Goal: Find contact information: Find contact information

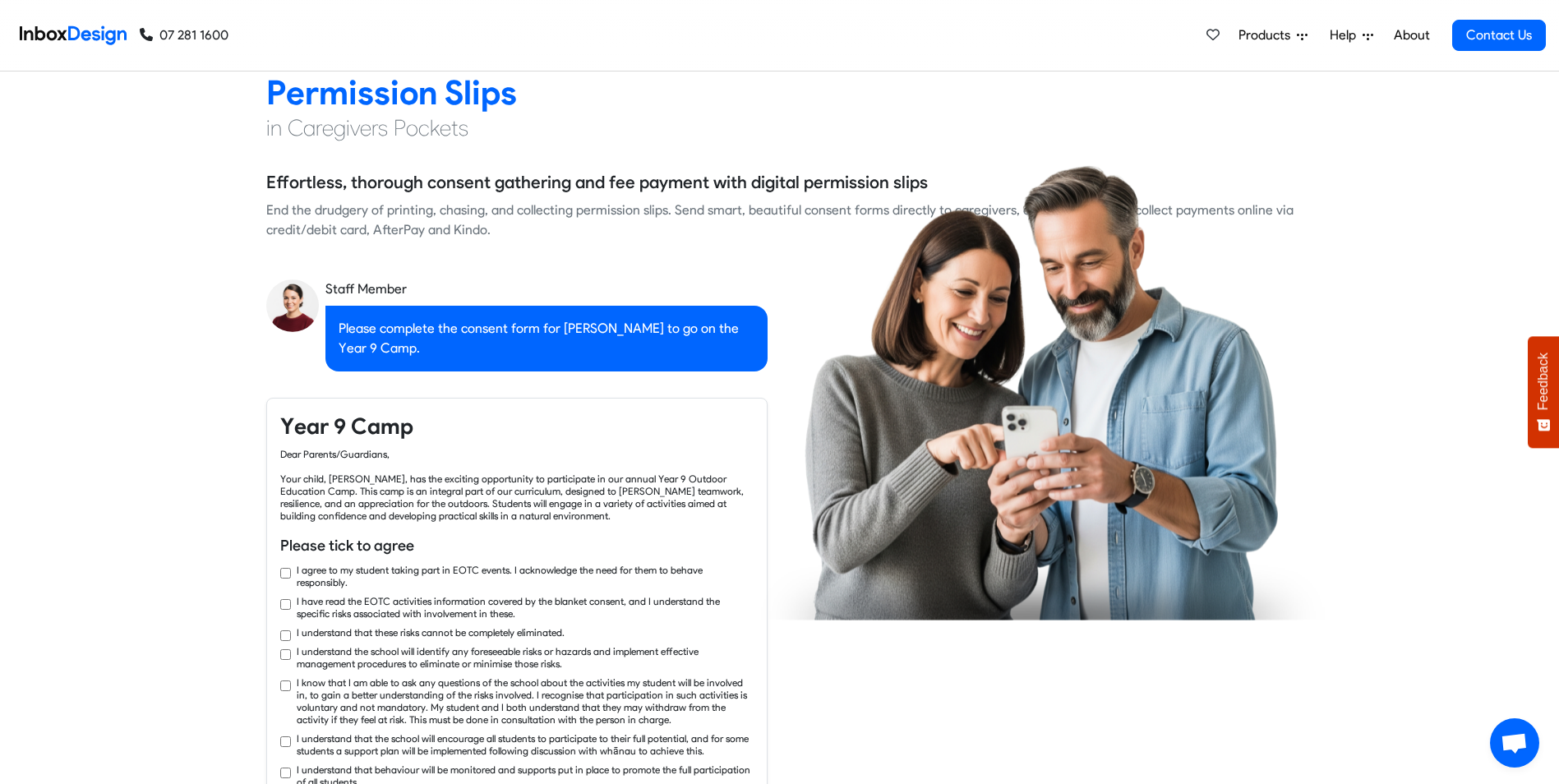
checkbox input "true"
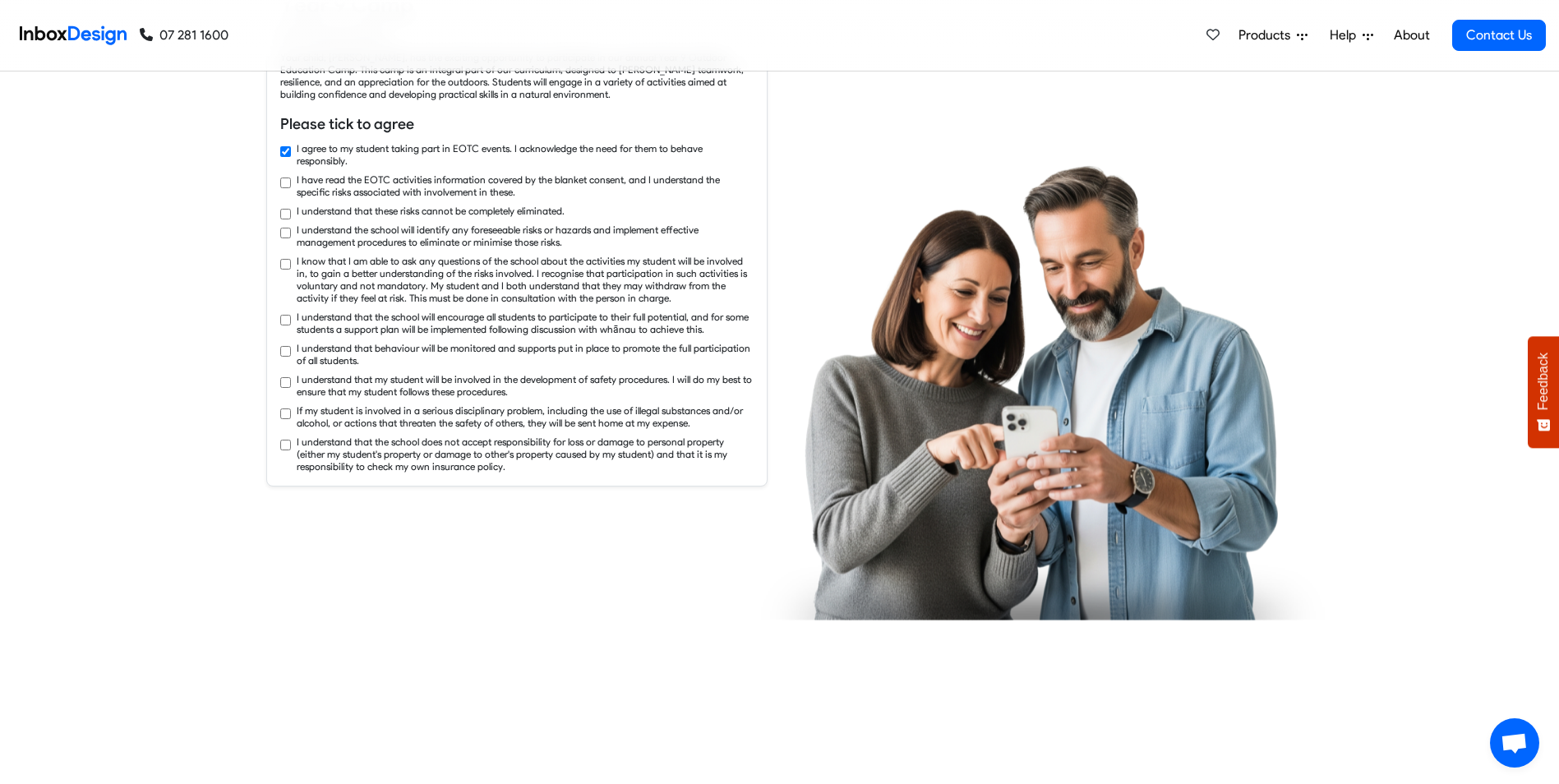
checkbox input "true"
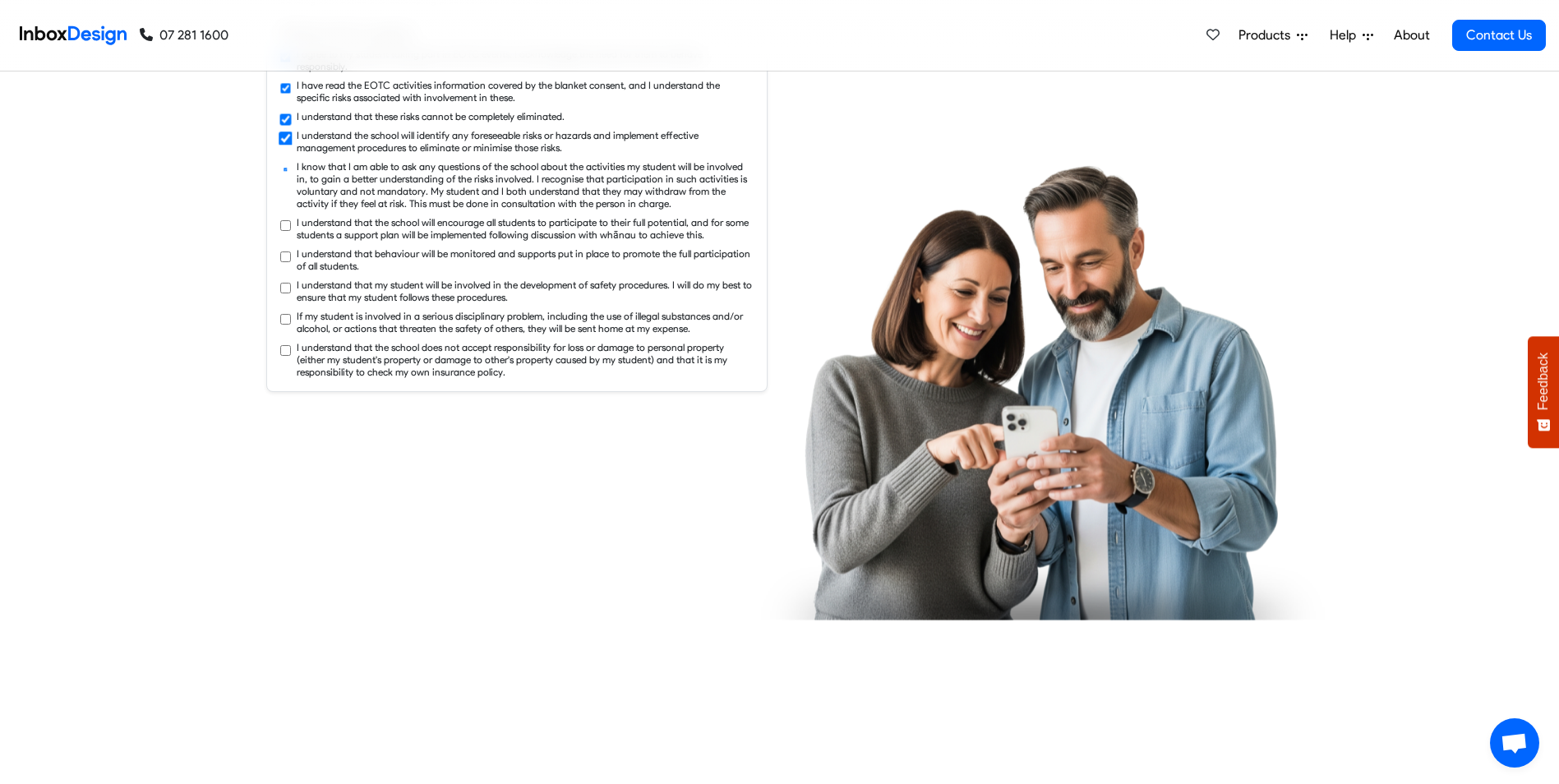
checkbox input "true"
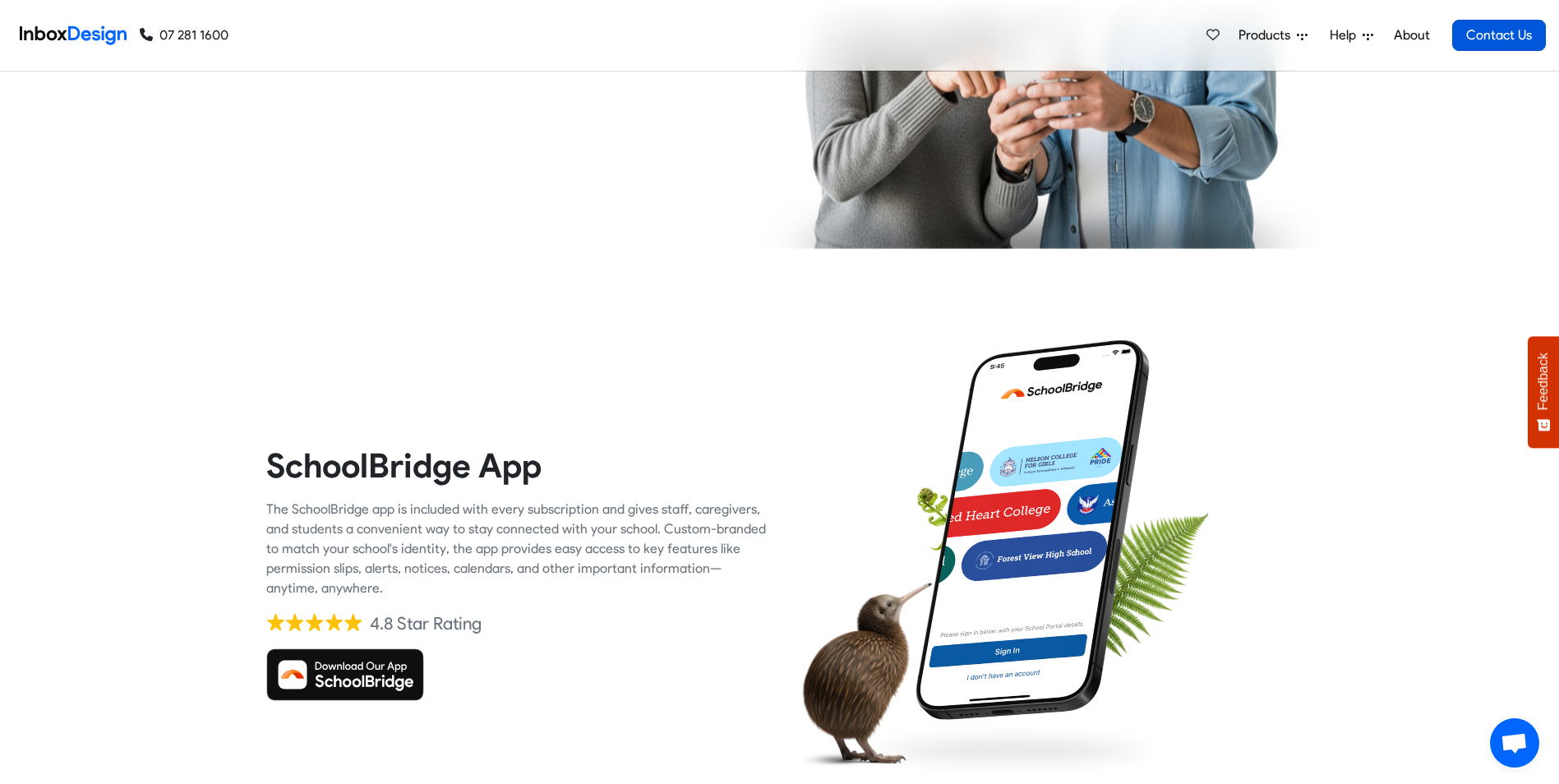
checkbox input "true"
click at [1507, 42] on link "Contact Us" at bounding box center [1499, 35] width 94 height 32
checkbox input "true"
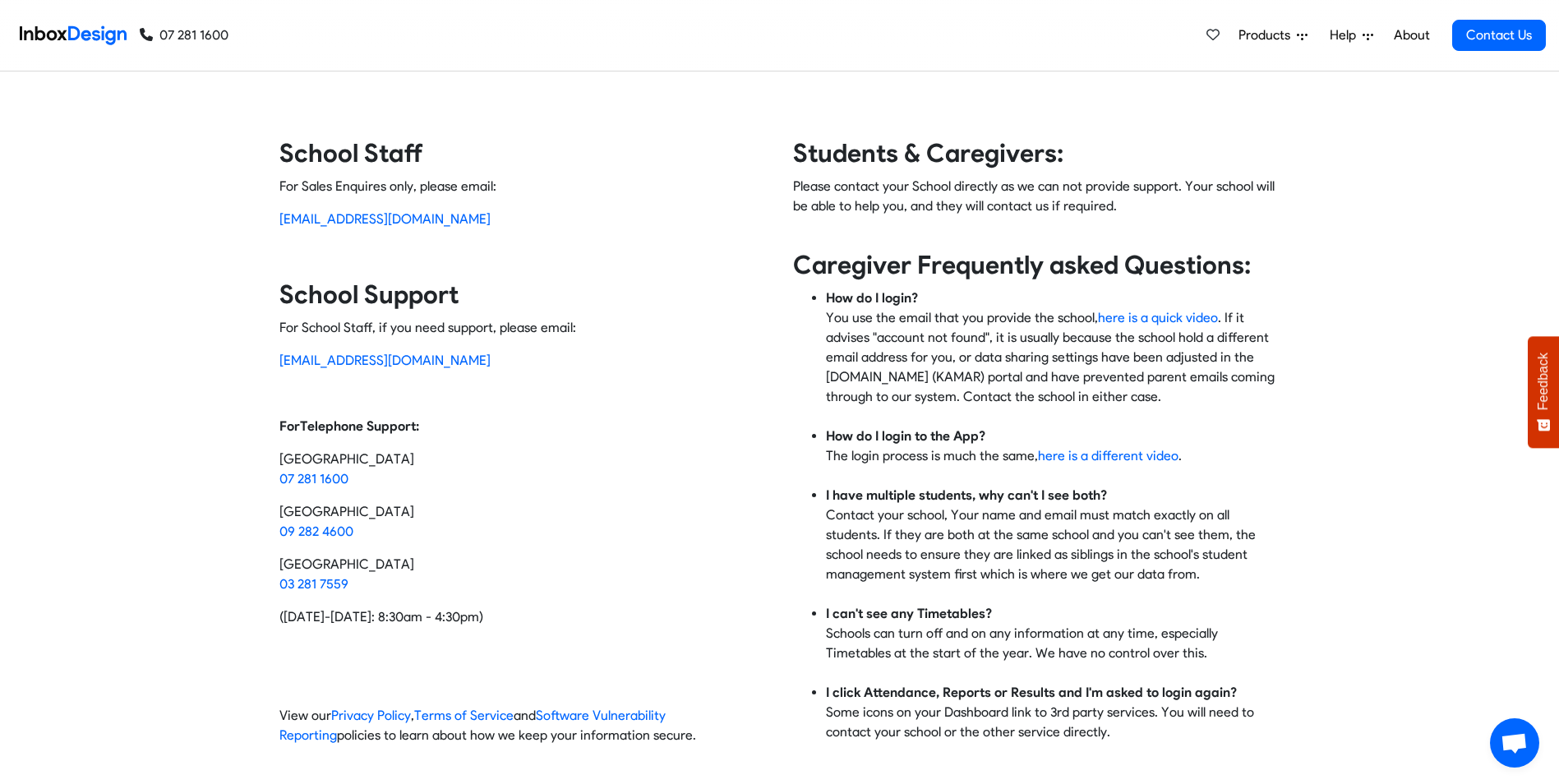
click at [1409, 37] on link "About" at bounding box center [1412, 35] width 45 height 32
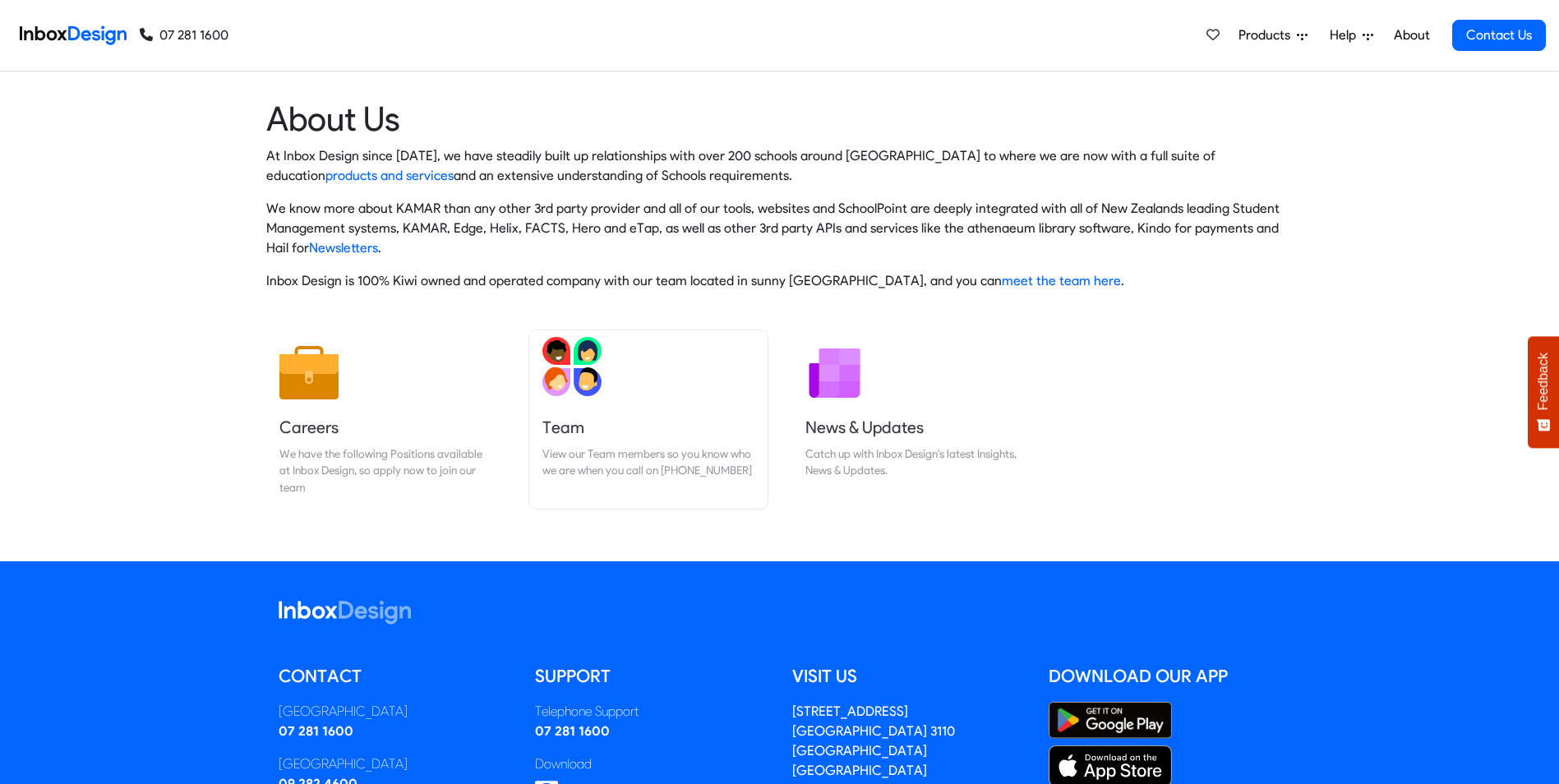
click at [561, 392] on img at bounding box center [572, 366] width 60 height 60
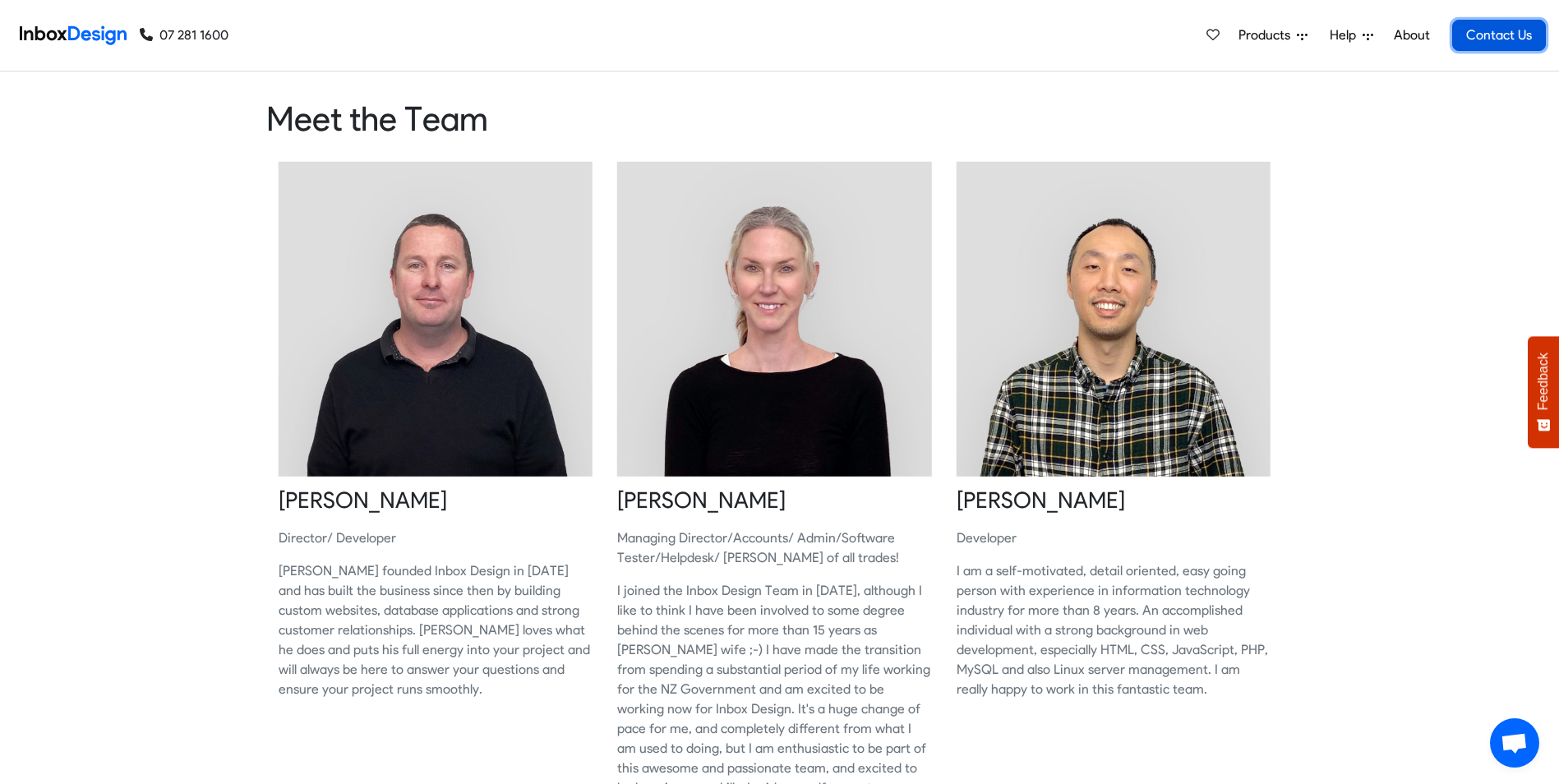
click at [1499, 28] on link "Contact Us" at bounding box center [1499, 35] width 94 height 32
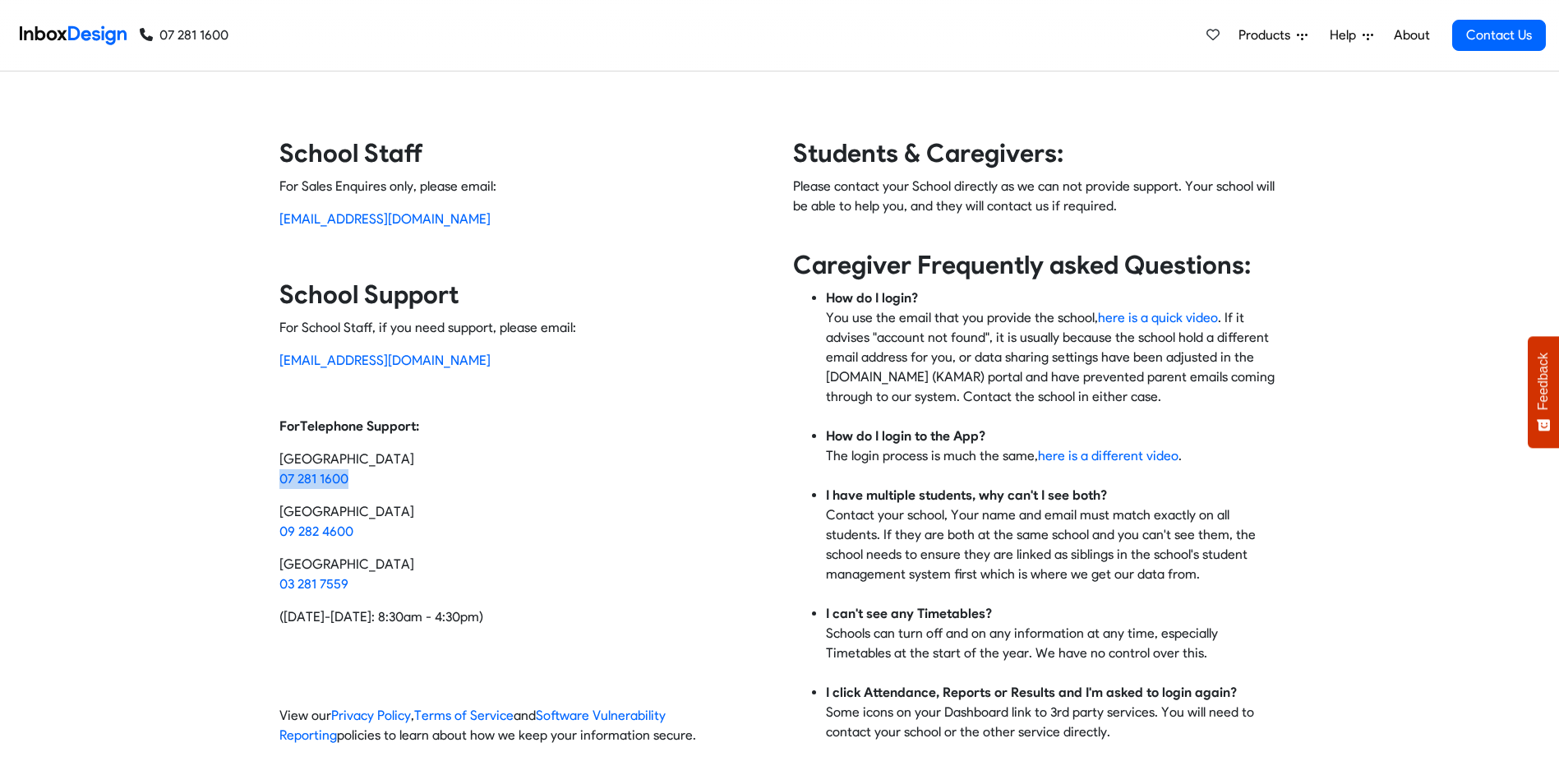
drag, startPoint x: 372, startPoint y: 477, endPoint x: 278, endPoint y: 477, distance: 94.0
click at [278, 477] on div "Contact Inbox Design School Staff For Sales Enquires only, please email: [EMAIL…" at bounding box center [780, 447] width 1025 height 621
copy link "07 281 1600"
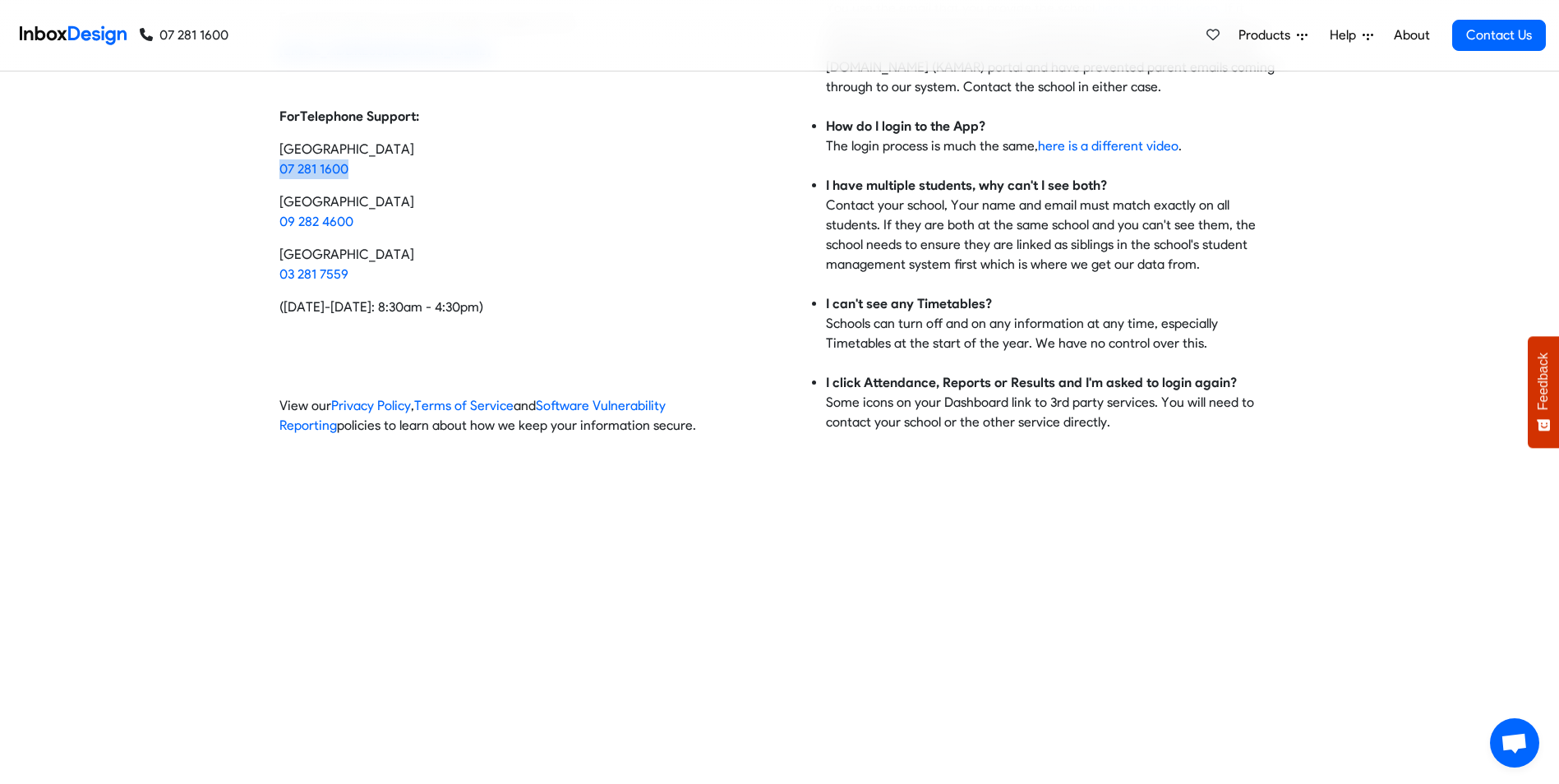
scroll to position [328, 0]
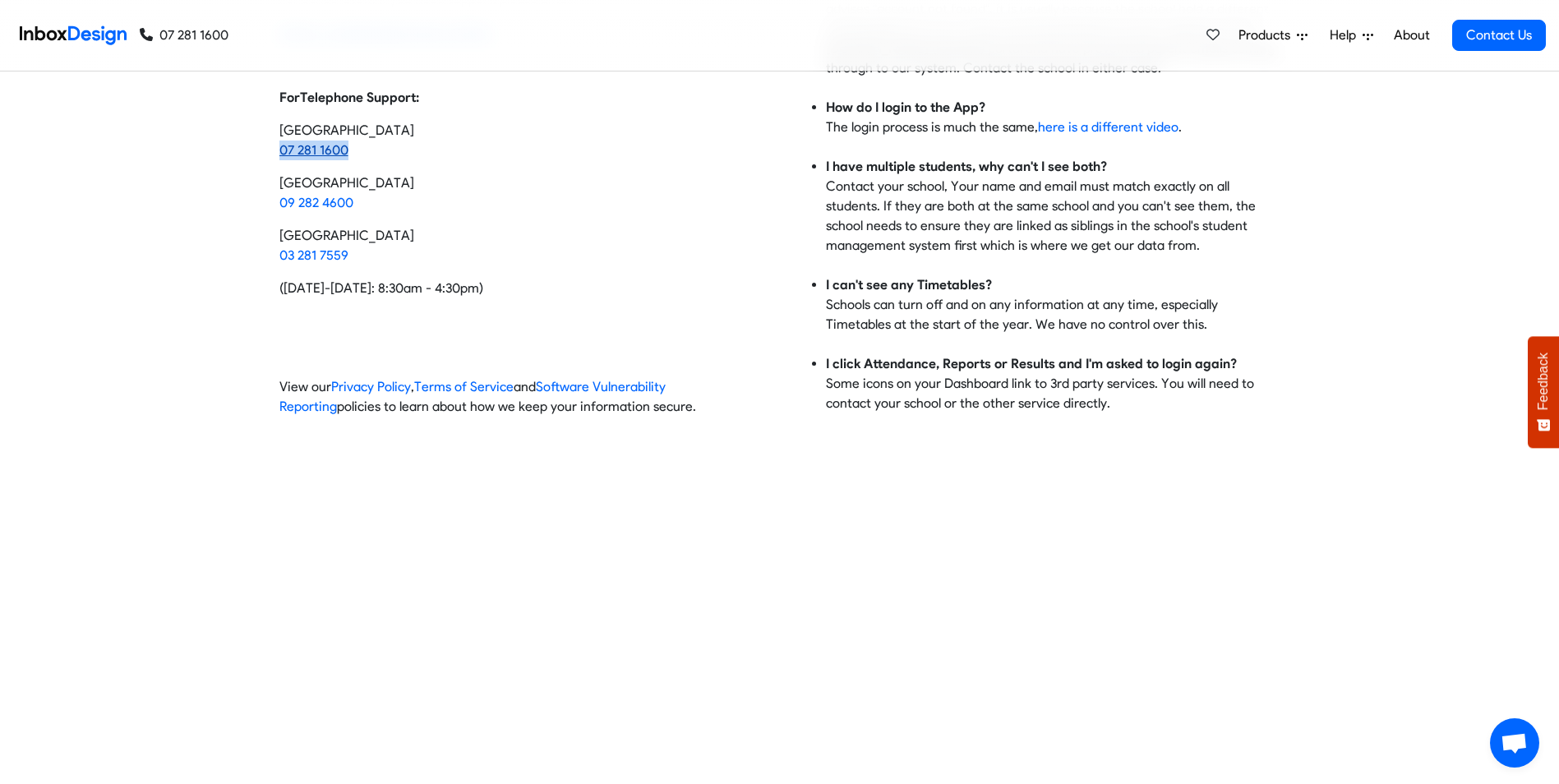
copy link "07 281 1600"
